Goal: Information Seeking & Learning: Learn about a topic

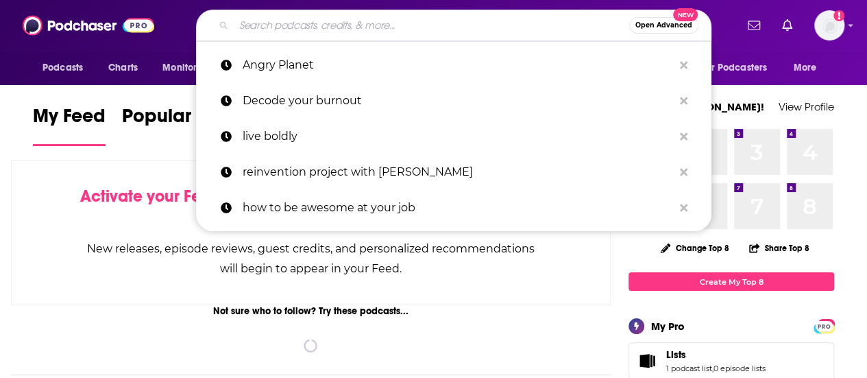
click at [334, 34] on input "Search podcasts, credits, & more..." at bounding box center [431, 25] width 395 height 22
paste input "The [PERSON_NAME] Millionaire"
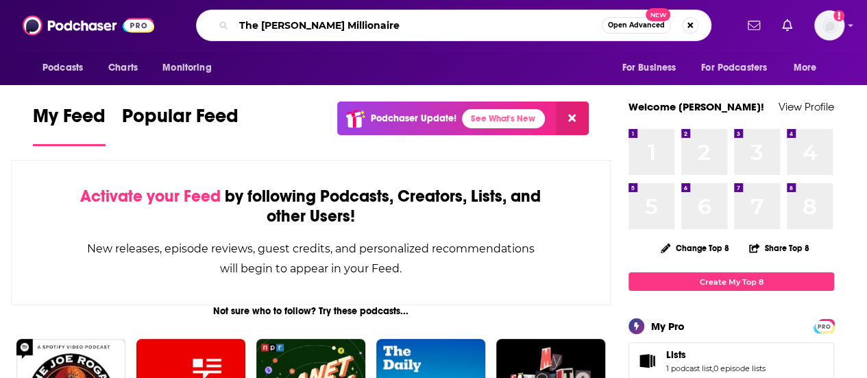
type input "The [PERSON_NAME] Millionaire"
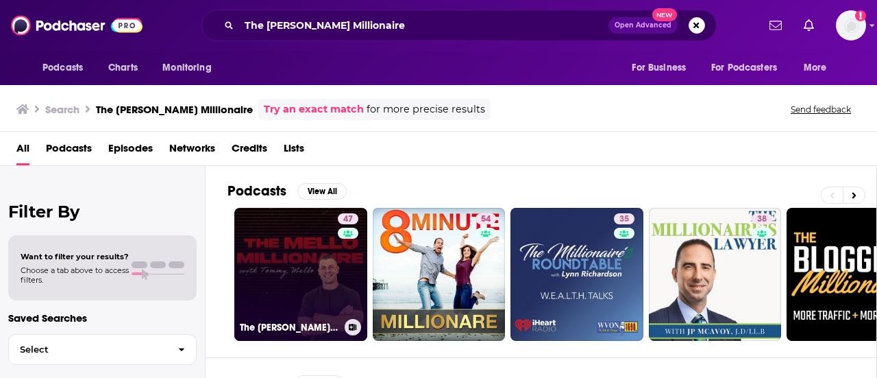
click at [304, 256] on link "47 The [PERSON_NAME] Millionaire with [PERSON_NAME]" at bounding box center [300, 274] width 133 height 133
